Goal: Information Seeking & Learning: Find specific fact

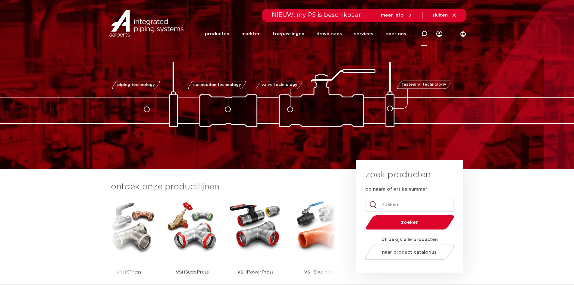
click at [421, 32] on icon at bounding box center [424, 34] width 6 height 6
paste input "0495979"
type input "0495979"
click button "Zoeken" at bounding box center [0, 0] width 0 height 0
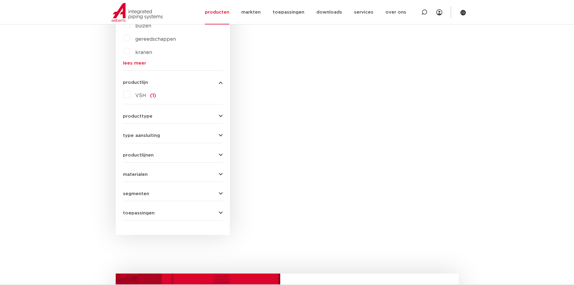
scroll to position [104, 0]
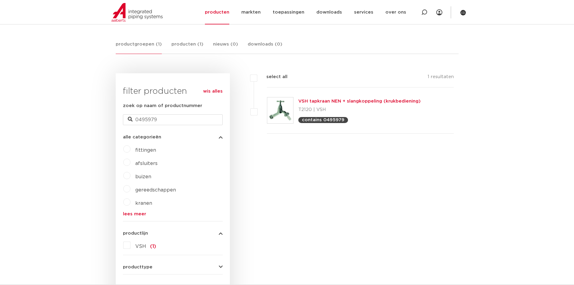
click at [328, 101] on link "VSH tapkraan NEN + slangkoppeling (krukbediening)" at bounding box center [359, 101] width 122 height 5
